Goal: Transaction & Acquisition: Purchase product/service

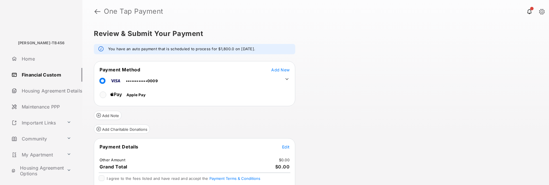
click at [287, 145] on span "Edit" at bounding box center [285, 147] width 7 height 5
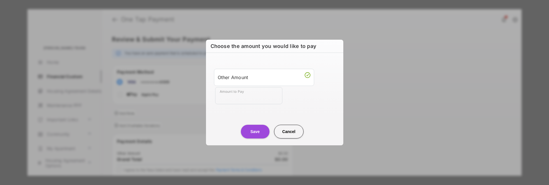
click at [249, 99] on input "Amount to Pay" at bounding box center [248, 95] width 67 height 17
type input "*******"
click at [255, 130] on button "Save" at bounding box center [255, 132] width 29 height 14
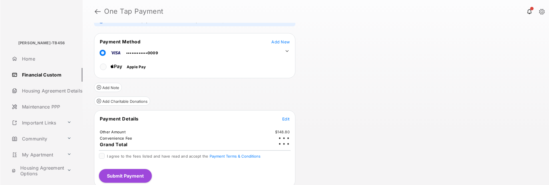
scroll to position [31, 0]
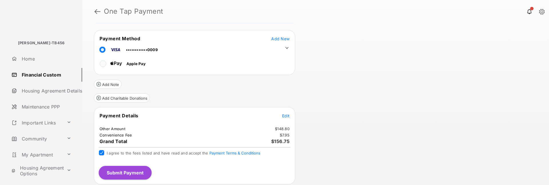
click at [115, 172] on button "Submit Payment" at bounding box center [125, 173] width 53 height 14
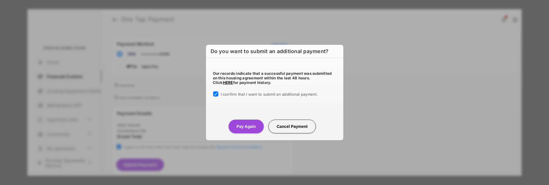
click at [239, 128] on button "Pay Again" at bounding box center [245, 127] width 35 height 14
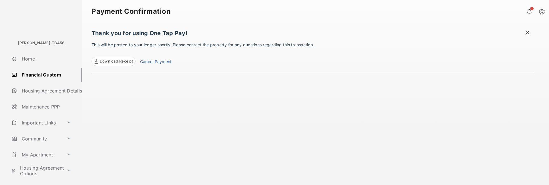
click at [28, 75] on link "Financial Custom" at bounding box center [45, 75] width 73 height 14
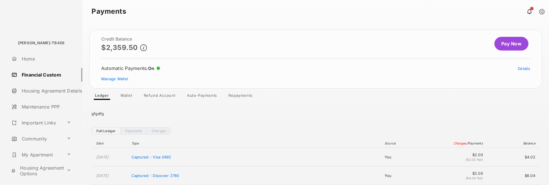
click at [500, 45] on link "Pay Now" at bounding box center [511, 44] width 34 height 14
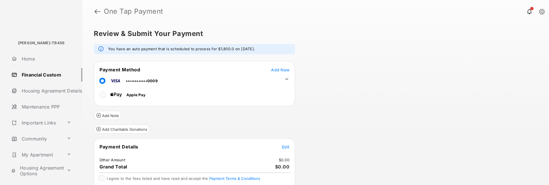
click at [285, 147] on span "Edit" at bounding box center [285, 147] width 7 height 5
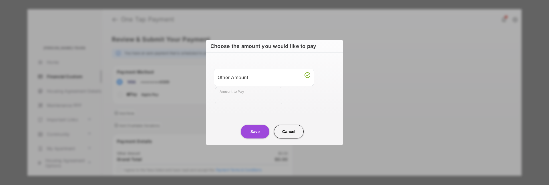
click at [251, 99] on input "Amount to Pay" at bounding box center [248, 95] width 67 height 17
type input "*******"
click at [256, 131] on button "Save" at bounding box center [255, 132] width 29 height 14
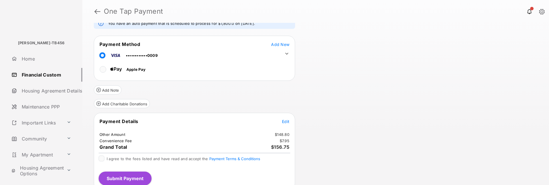
scroll to position [31, 0]
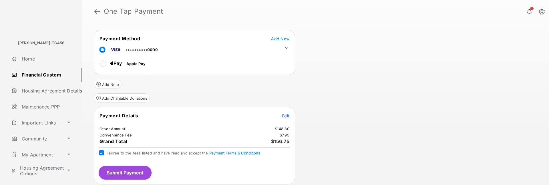
click at [118, 172] on button "Submit Payment" at bounding box center [125, 173] width 53 height 14
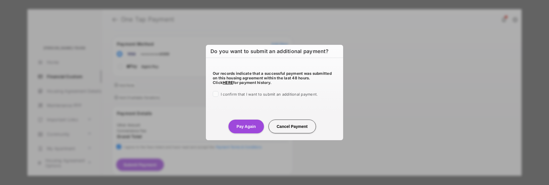
click at [226, 96] on span "I confirm that I want to submit an additional payment." at bounding box center [269, 94] width 97 height 5
click at [244, 124] on button "Pay Again" at bounding box center [245, 127] width 35 height 14
